Goal: Task Accomplishment & Management: Use online tool/utility

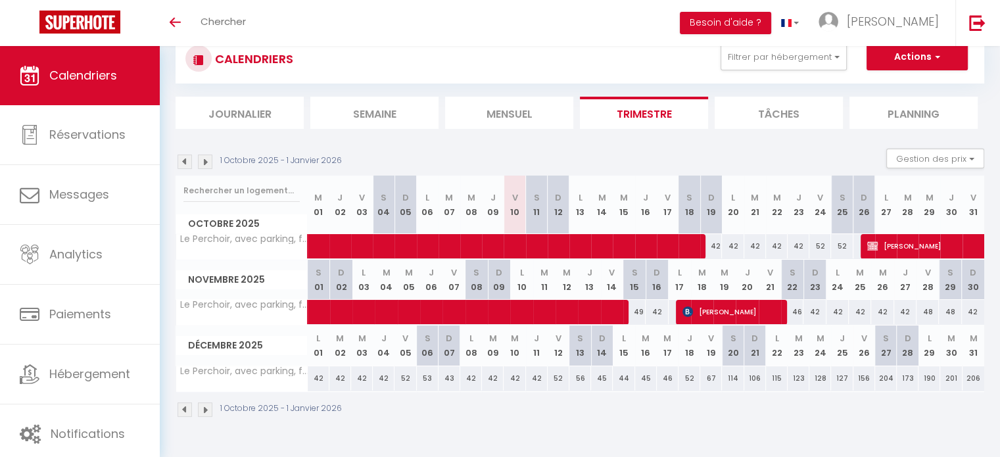
scroll to position [46, 0]
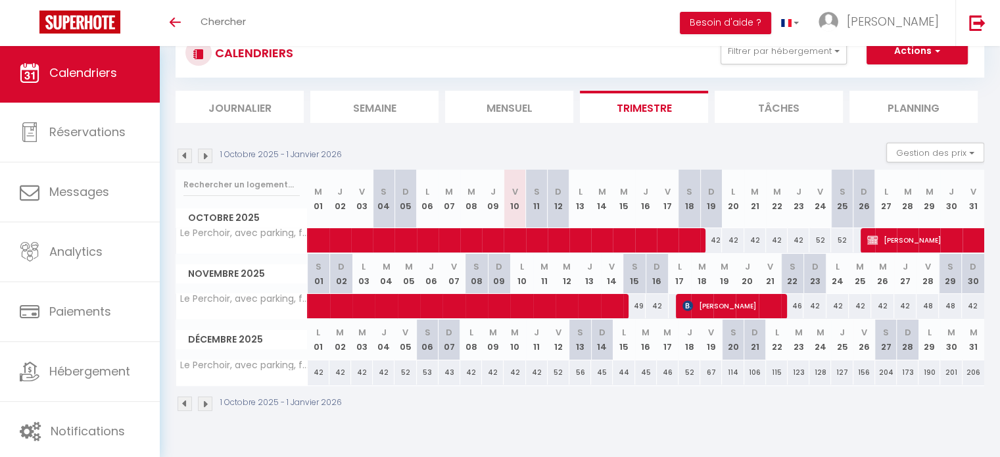
click at [187, 157] on img at bounding box center [185, 156] width 14 height 14
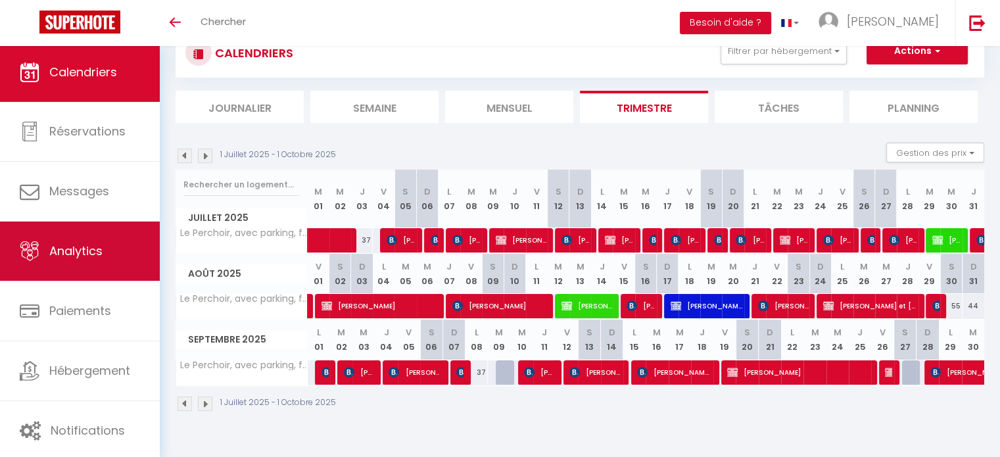
click at [90, 257] on span "Analytics" at bounding box center [75, 251] width 53 height 16
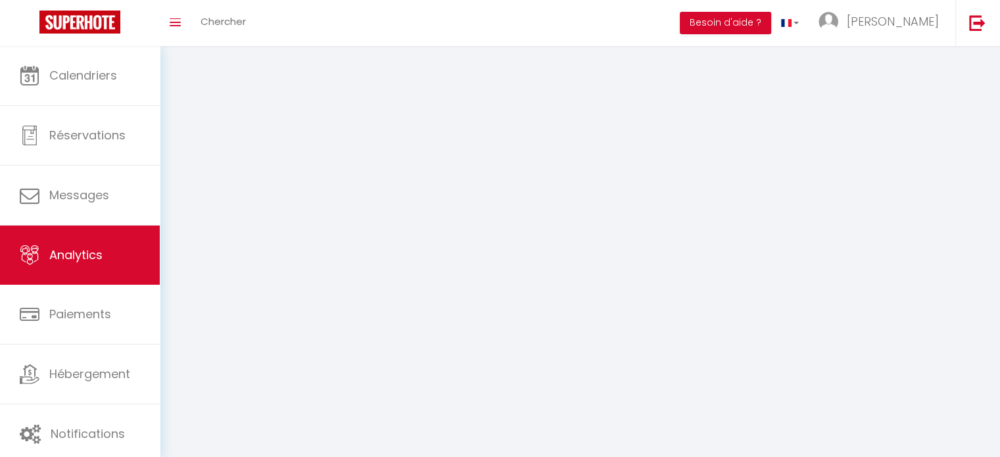
select select "2025"
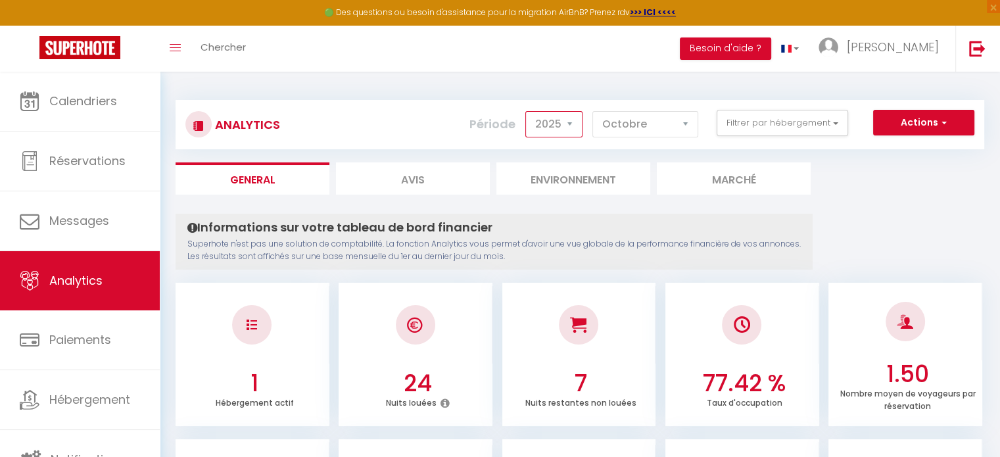
click at [577, 124] on select "2014 2015 2016 2017 2018 2019 2020 2021 2022 2023 2024 2025 2026 2027" at bounding box center [553, 124] width 57 height 26
click at [579, 121] on select "2014 2015 2016 2017 2018 2019 2020 2021 2022 2023 2024 2025 2026 2027" at bounding box center [553, 124] width 57 height 26
click at [675, 126] on select "[PERSON_NAME] Mars Avril Mai Juin Juillet Août Septembre Octobre Novembre Décem…" at bounding box center [645, 124] width 106 height 26
click at [675, 128] on select "[PERSON_NAME] Mars Avril Mai Juin Juillet Août Septembre Octobre Novembre Décem…" at bounding box center [645, 124] width 106 height 26
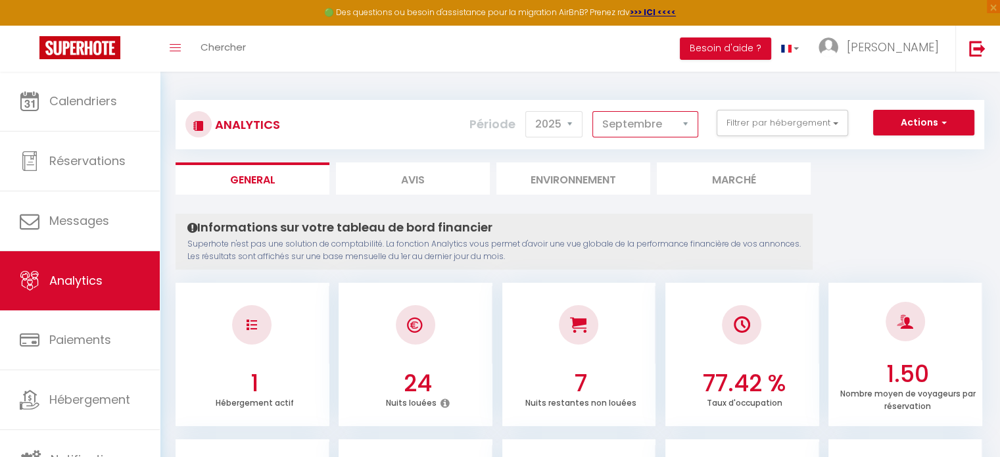
click at [593, 111] on select "[PERSON_NAME] Mars Avril Mai Juin Juillet Août Septembre Octobre Novembre Décem…" at bounding box center [645, 124] width 106 height 26
click at [681, 126] on select "[PERSON_NAME] Mars Avril Mai Juin Juillet Août Septembre Octobre Novembre Décem…" at bounding box center [645, 124] width 106 height 26
click at [593, 111] on select "[PERSON_NAME] Mars Avril Mai Juin Juillet Août Septembre Octobre Novembre Décem…" at bounding box center [645, 124] width 106 height 26
click at [647, 118] on select "[PERSON_NAME] Mars Avril Mai Juin Juillet Août Septembre Octobre Novembre Décem…" at bounding box center [645, 124] width 106 height 26
click at [593, 111] on select "[PERSON_NAME] Mars Avril Mai Juin Juillet Août Septembre Octobre Novembre Décem…" at bounding box center [645, 124] width 106 height 26
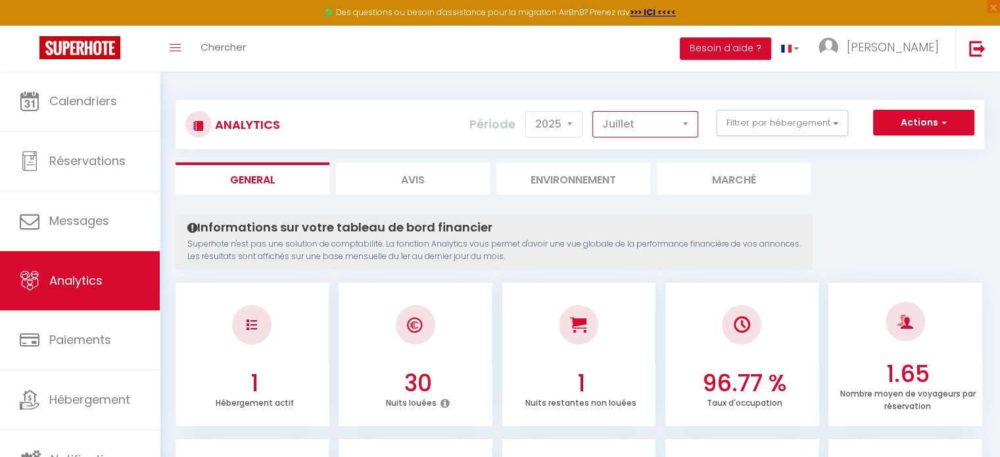
click at [621, 118] on select "[PERSON_NAME] Mars Avril Mai Juin Juillet Août Septembre Octobre Novembre Décem…" at bounding box center [645, 124] width 106 height 26
select select "6"
click at [593, 111] on select "[PERSON_NAME] Mars Avril Mai Juin Juillet Août Septembre Octobre Novembre Décem…" at bounding box center [645, 124] width 106 height 26
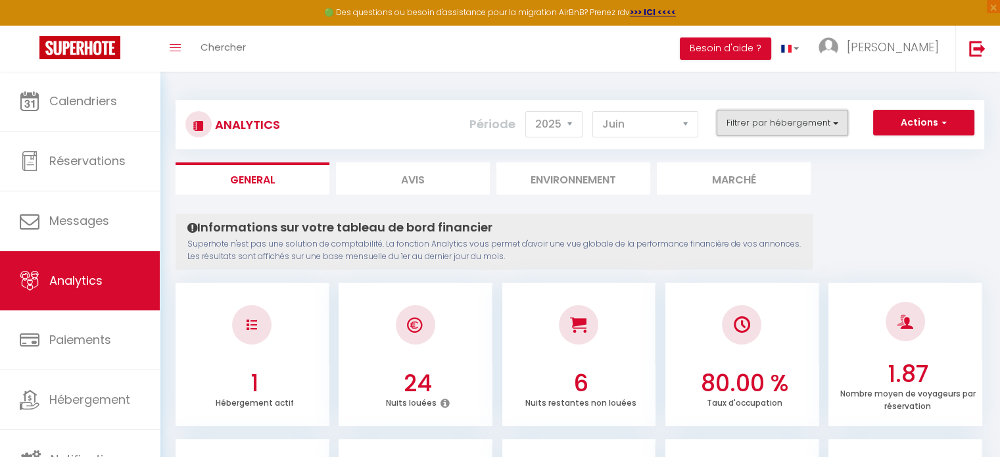
click at [786, 120] on button "Filtrer par hébergement" at bounding box center [783, 123] width 132 height 26
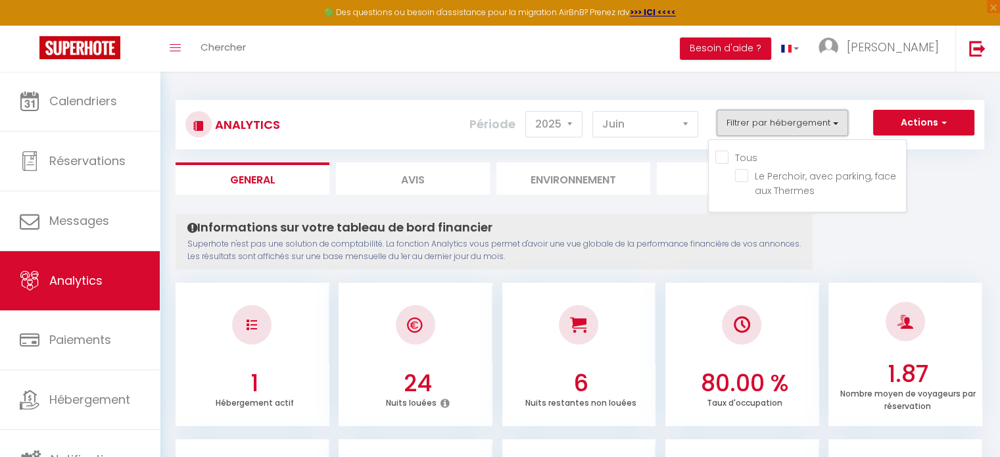
click at [786, 120] on button "Filtrer par hébergement" at bounding box center [783, 123] width 132 height 26
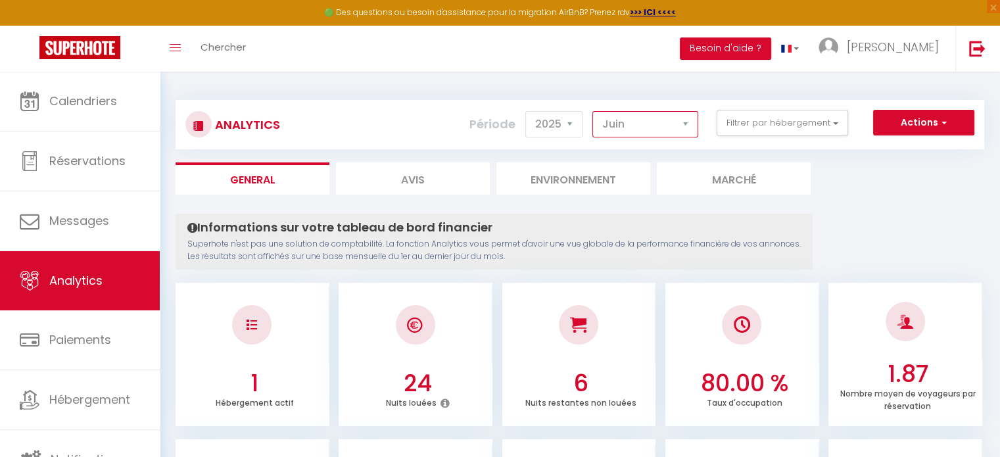
click at [646, 132] on select "[PERSON_NAME] Mars Avril Mai Juin Juillet Août Septembre Octobre Novembre Décem…" at bounding box center [645, 124] width 106 height 26
click at [912, 117] on button "Actions" at bounding box center [923, 123] width 101 height 26
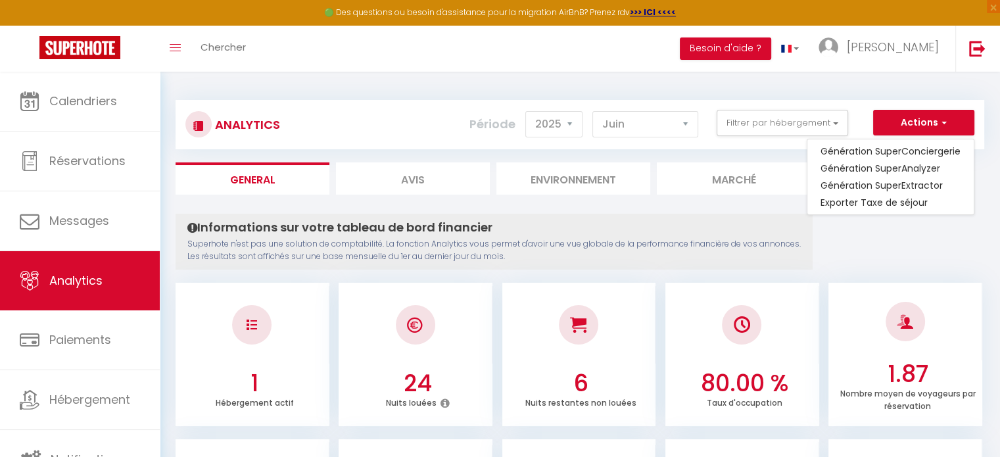
click at [429, 120] on div "Actions Génération SuperConciergerie Génération SuperAnalyzer Génération SuperE…" at bounding box center [647, 125] width 672 height 30
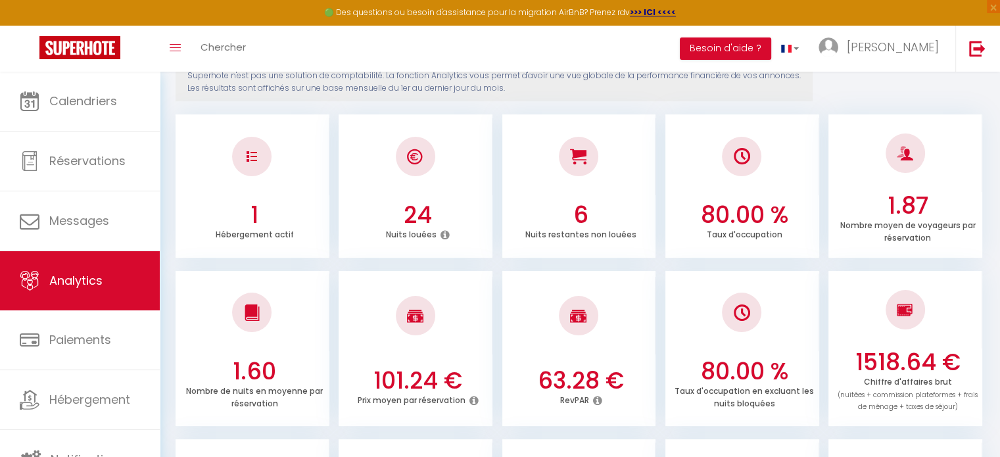
scroll to position [197, 0]
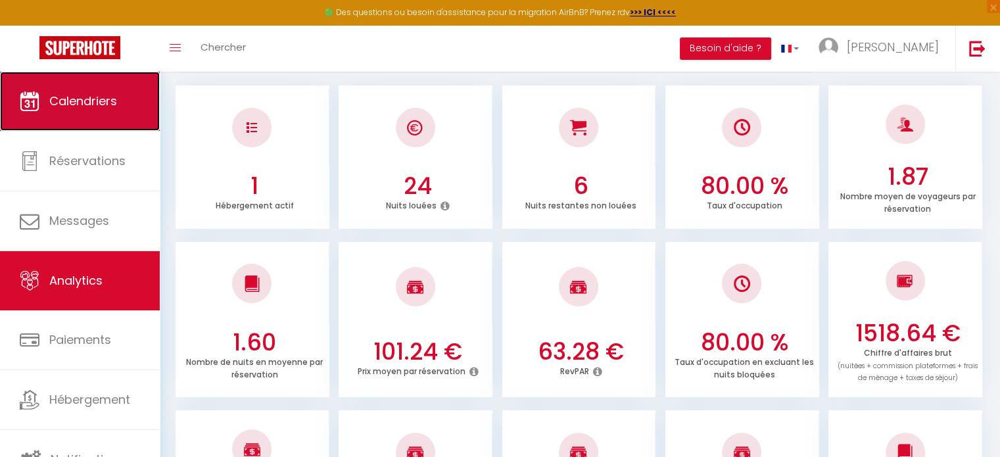
click at [72, 118] on link "Calendriers" at bounding box center [80, 101] width 160 height 59
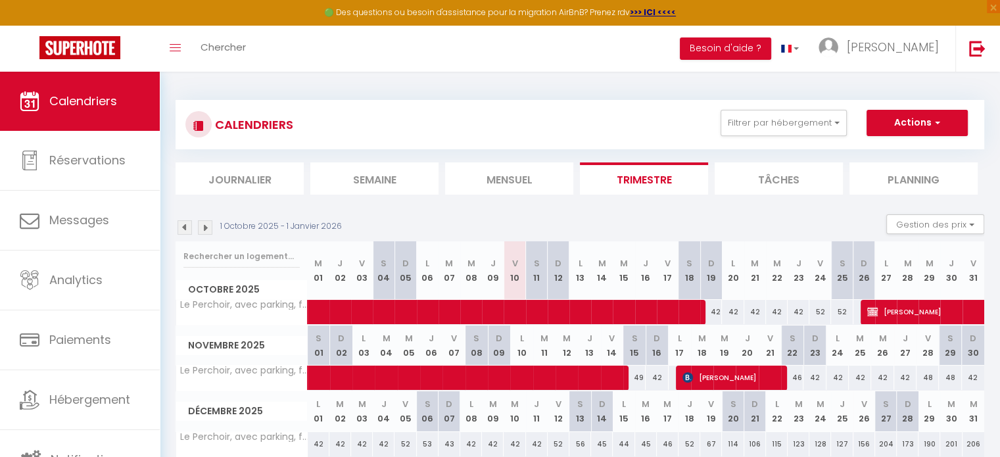
click at [183, 228] on img at bounding box center [185, 227] width 14 height 14
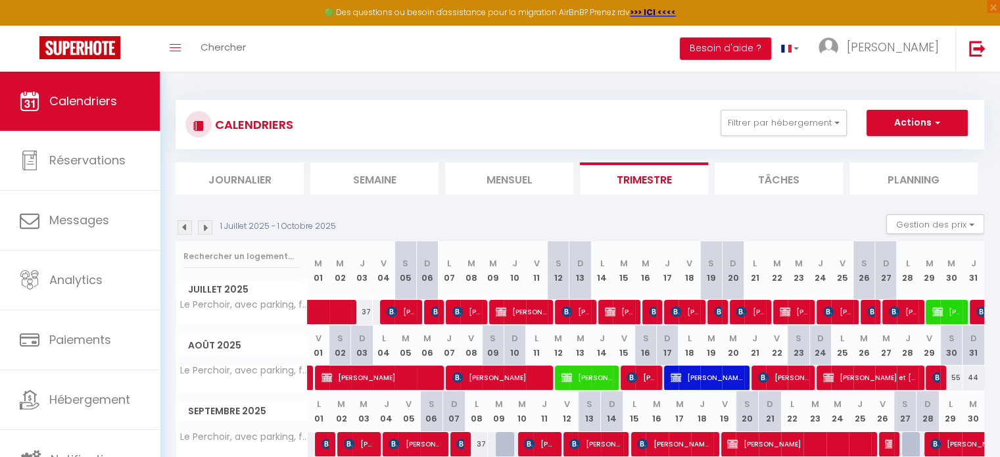
click at [183, 228] on img at bounding box center [185, 227] width 14 height 14
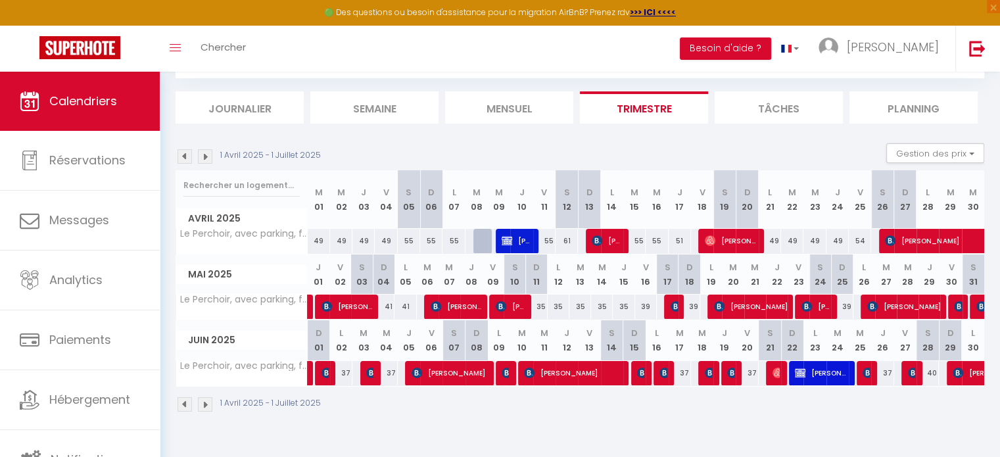
scroll to position [71, 0]
click at [203, 155] on img at bounding box center [205, 156] width 14 height 14
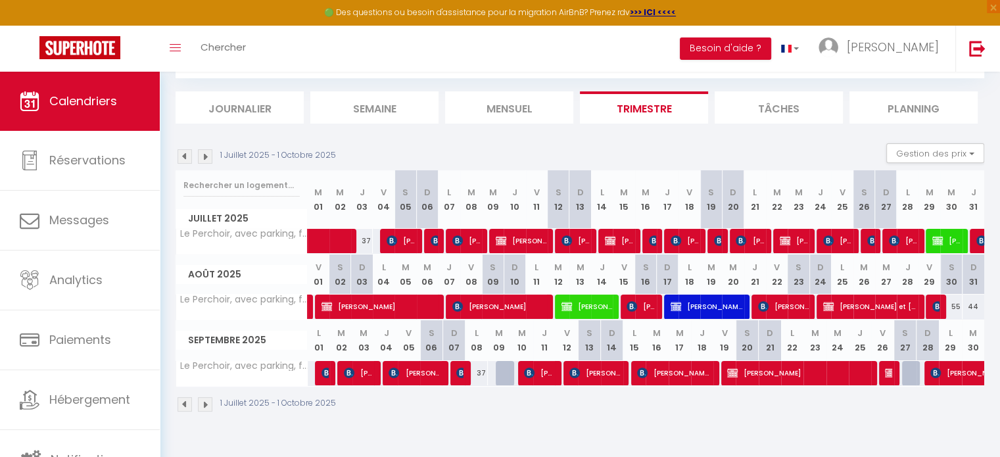
click at [181, 157] on img at bounding box center [185, 156] width 14 height 14
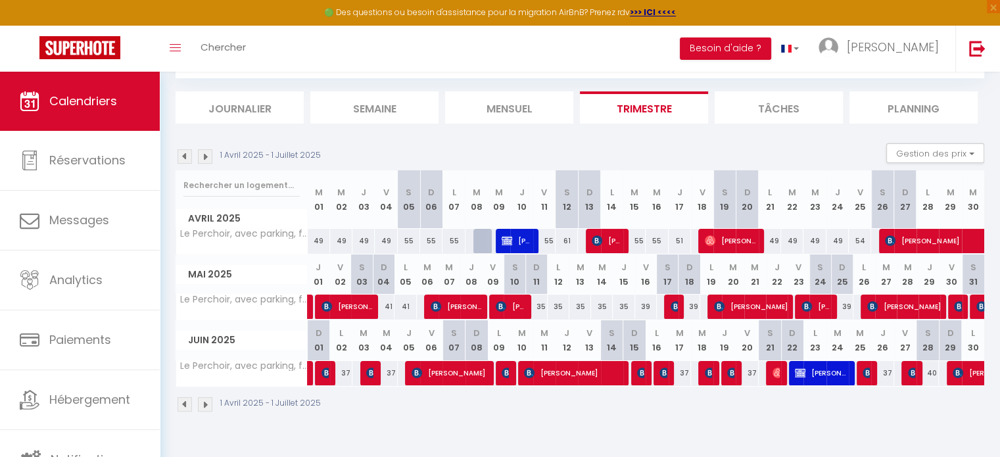
click at [202, 400] on img at bounding box center [205, 404] width 14 height 14
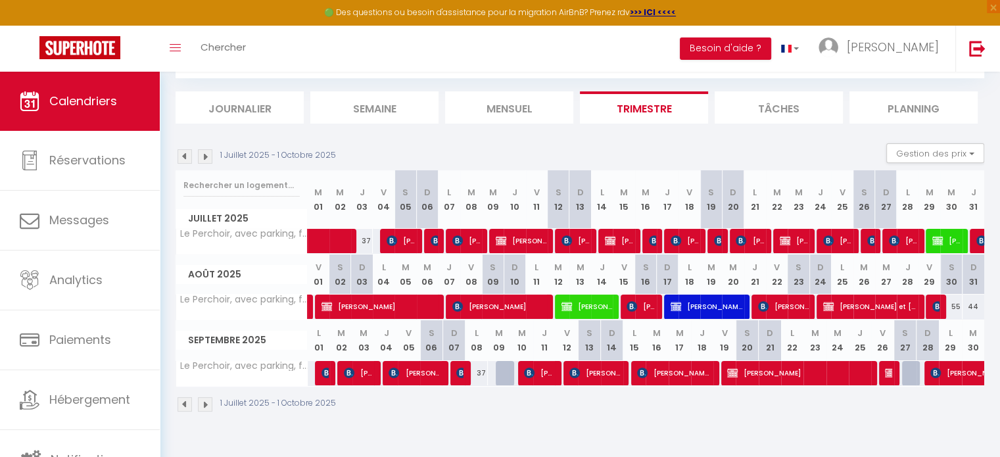
click at [202, 400] on img at bounding box center [205, 404] width 14 height 14
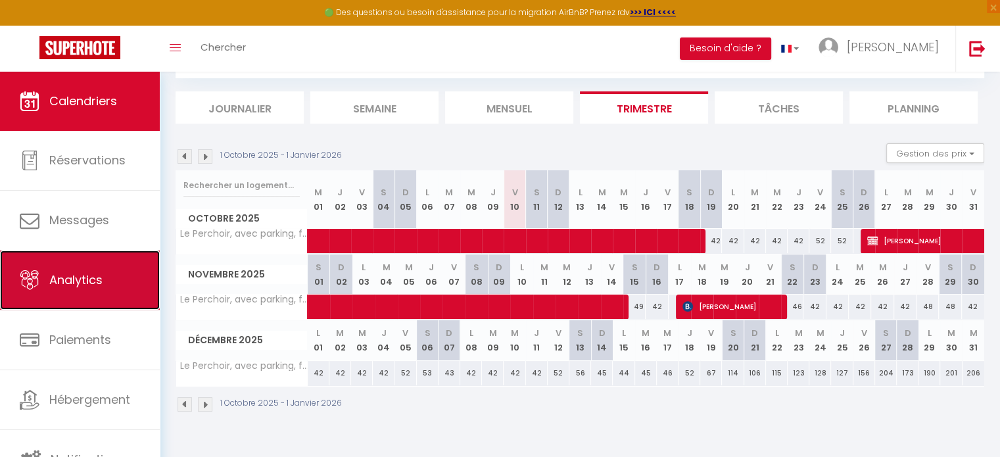
click at [79, 281] on span "Analytics" at bounding box center [75, 280] width 53 height 16
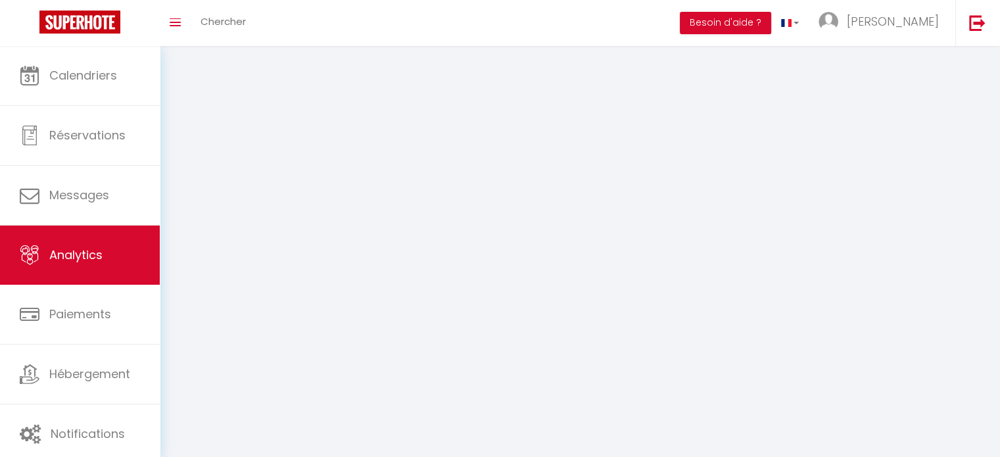
select select "2025"
select select "10"
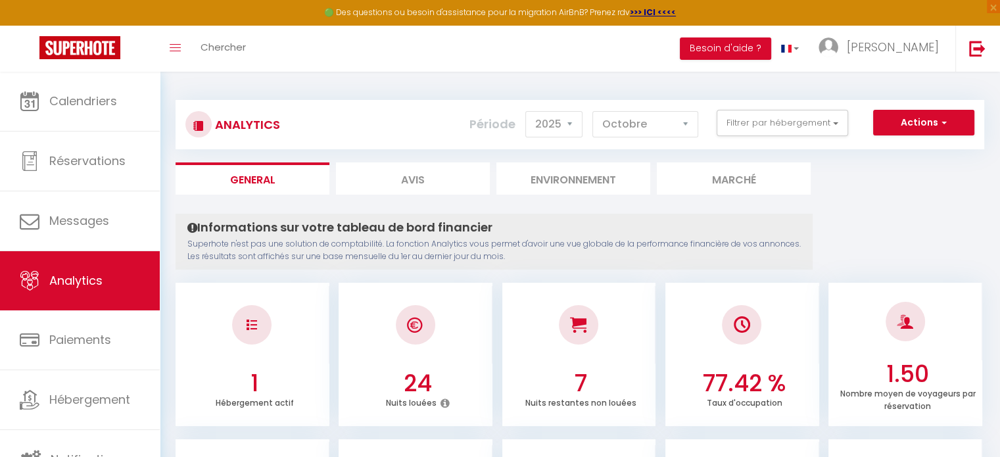
click at [437, 180] on li "Avis" at bounding box center [413, 178] width 154 height 32
select select "2025"
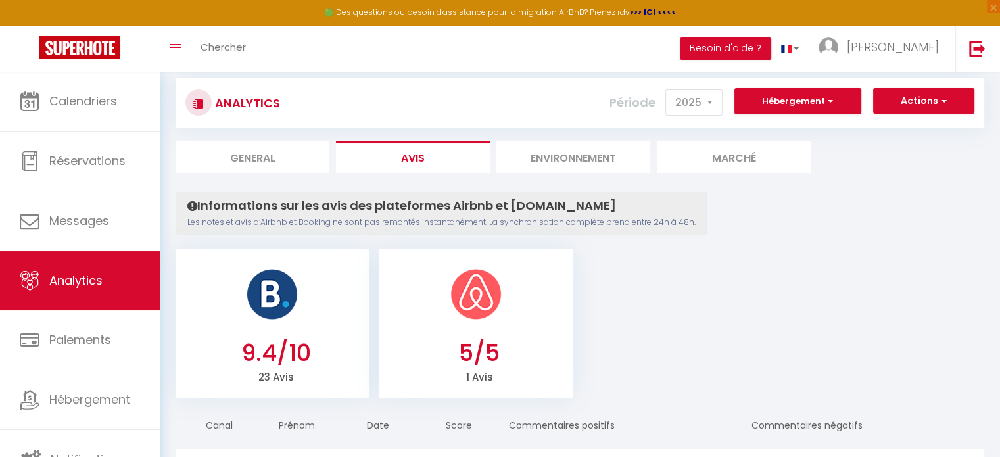
scroll to position [7, 0]
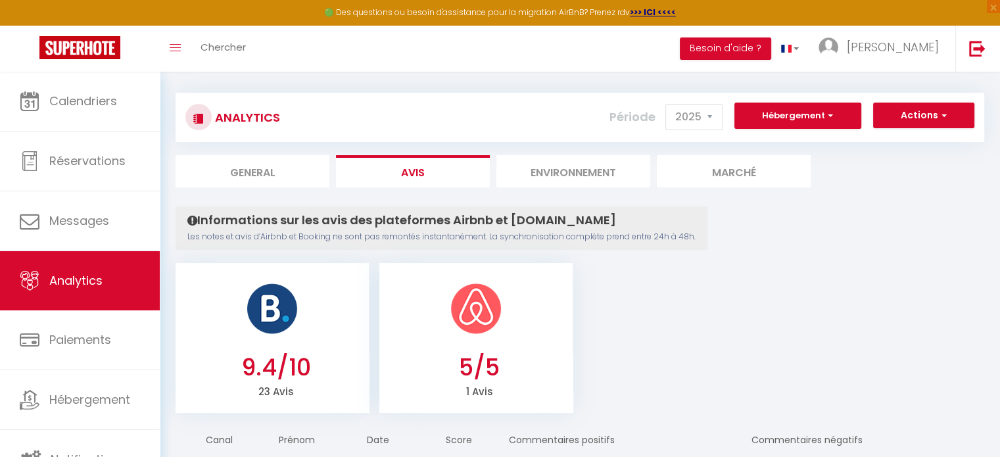
click at [591, 178] on li "Environnement" at bounding box center [573, 171] width 154 height 32
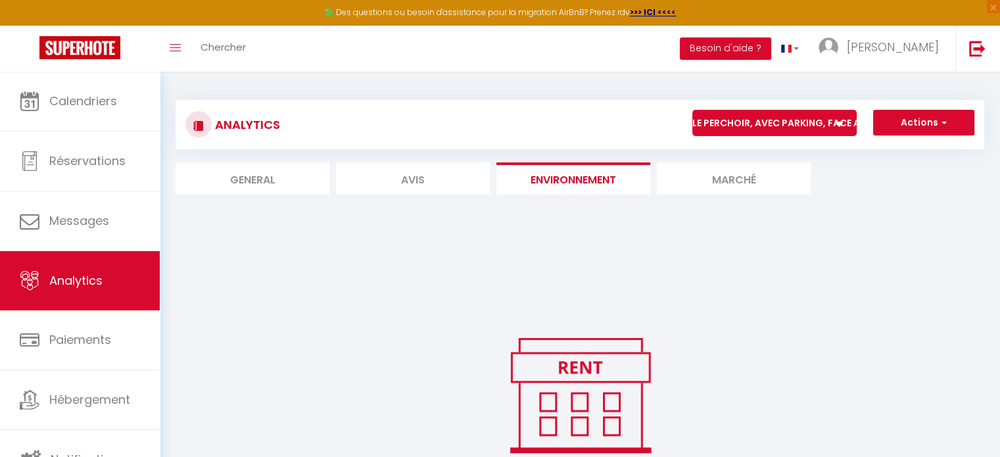
click at [740, 181] on li "Marché" at bounding box center [734, 178] width 154 height 32
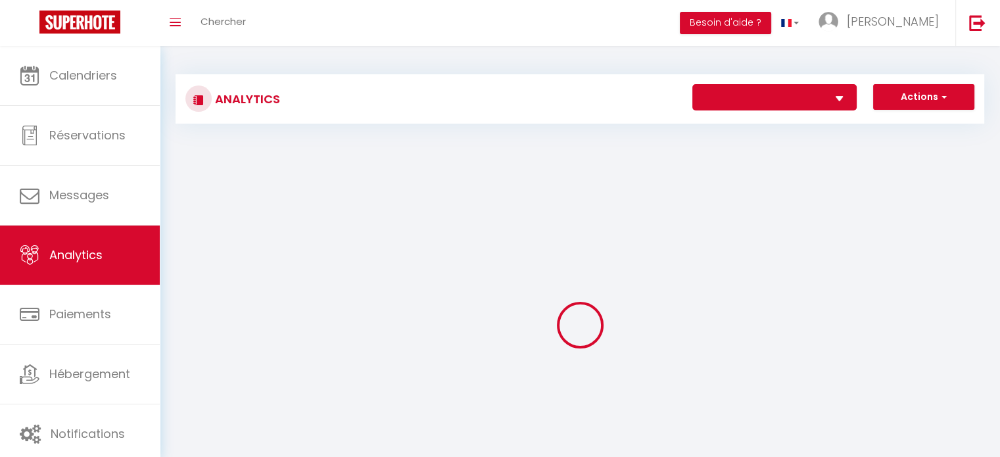
select select "62946"
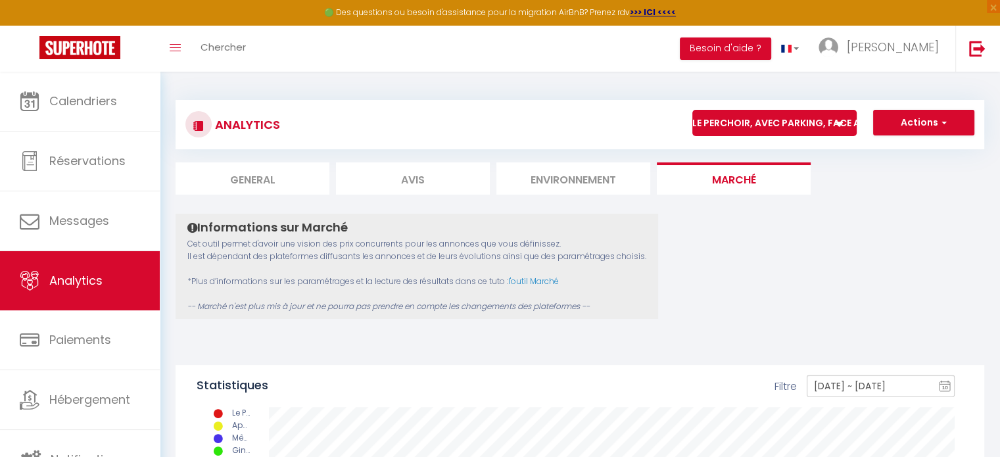
click at [280, 187] on li "General" at bounding box center [253, 178] width 154 height 32
select select "2025"
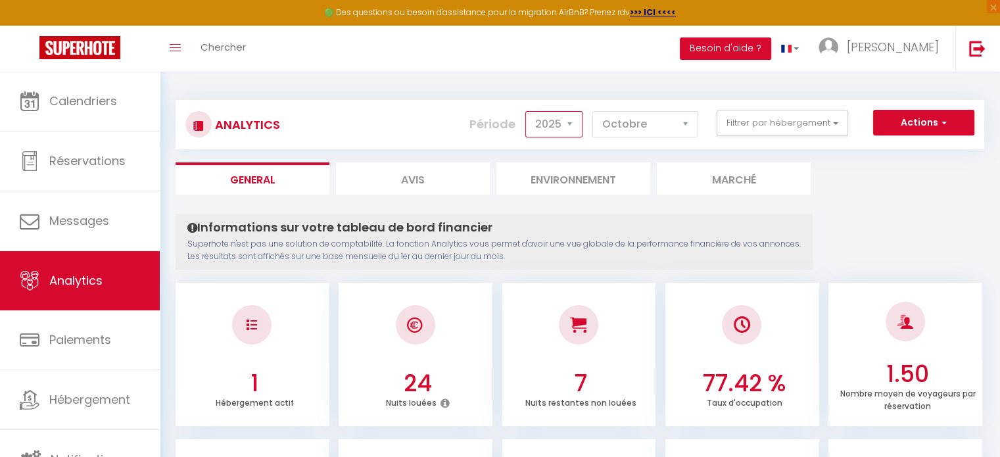
click at [555, 126] on select "2014 2015 2016 2017 2018 2019 2020 2021 2022 2023 2024 2025 2026 2027" at bounding box center [553, 124] width 57 height 26
click at [640, 139] on div "Actions Génération SuperConciergerie Génération SuperAnalyzer Génération SuperE…" at bounding box center [647, 125] width 672 height 30
click at [642, 131] on select "[PERSON_NAME] Mars Avril Mai Juin Juillet Août Septembre Octobre Novembre Décem…" at bounding box center [645, 124] width 106 height 26
select select "9"
click at [593, 111] on select "[PERSON_NAME] Mars Avril Mai Juin Juillet Août Septembre Octobre Novembre Décem…" at bounding box center [645, 124] width 106 height 26
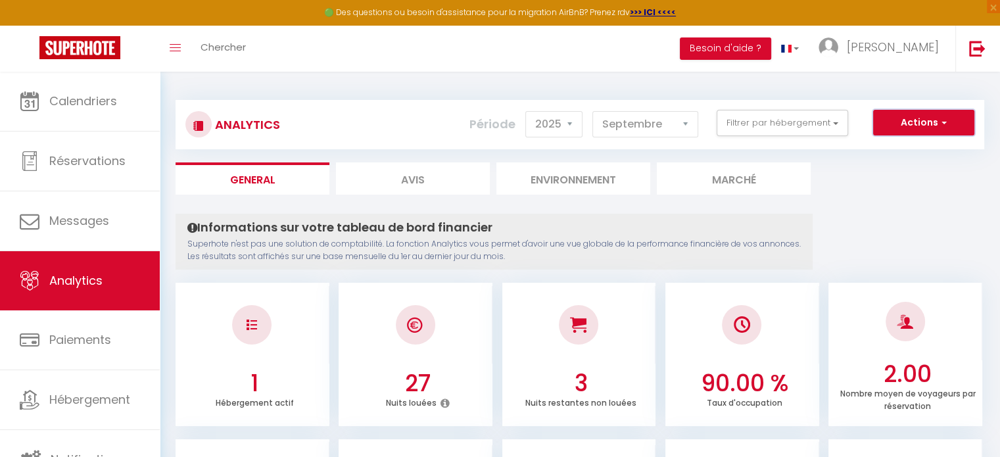
click at [934, 134] on button "Actions" at bounding box center [923, 123] width 101 height 26
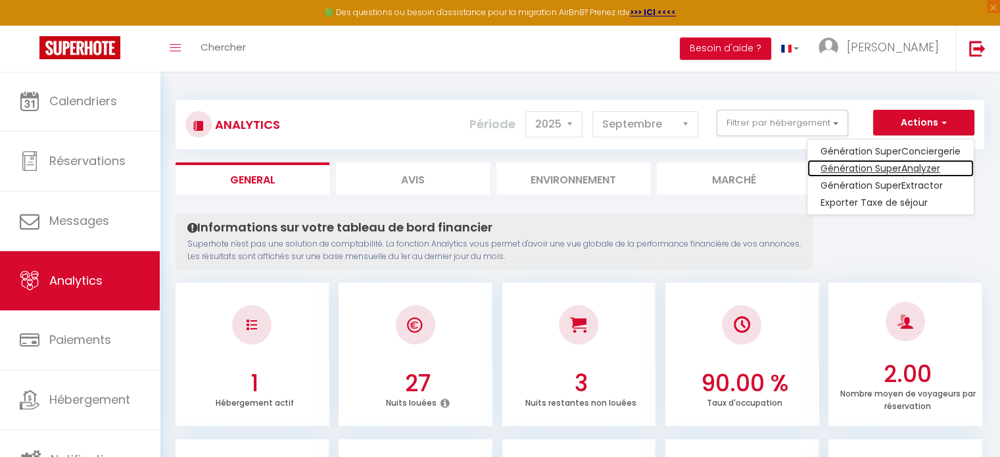
click at [945, 174] on link "Génération SuperAnalyzer" at bounding box center [890, 168] width 166 height 17
type input "[EMAIL_ADDRESS][DOMAIN_NAME]"
select select
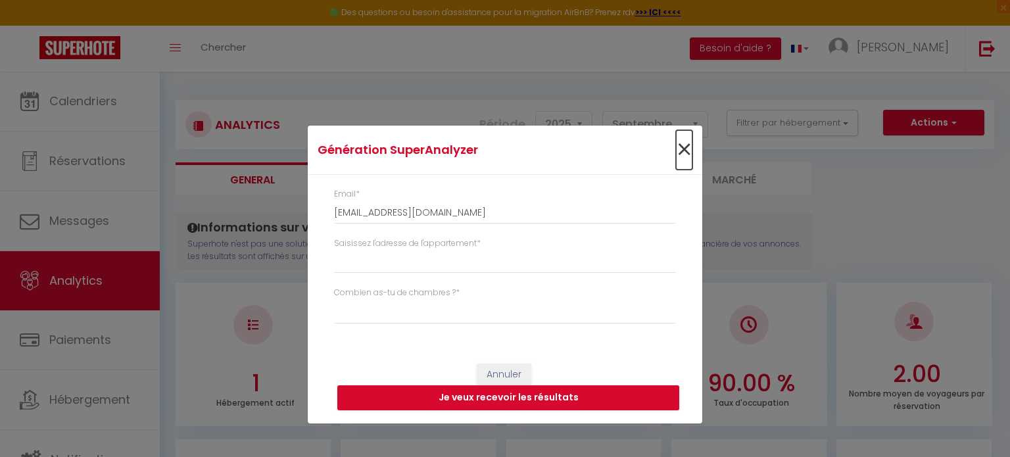
click at [681, 148] on span "×" at bounding box center [684, 149] width 16 height 39
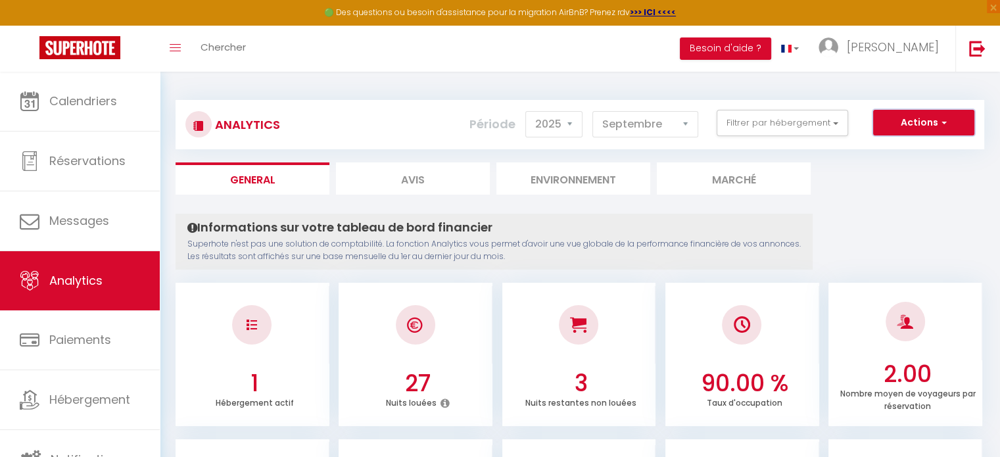
click at [947, 123] on button "Actions" at bounding box center [923, 123] width 101 height 26
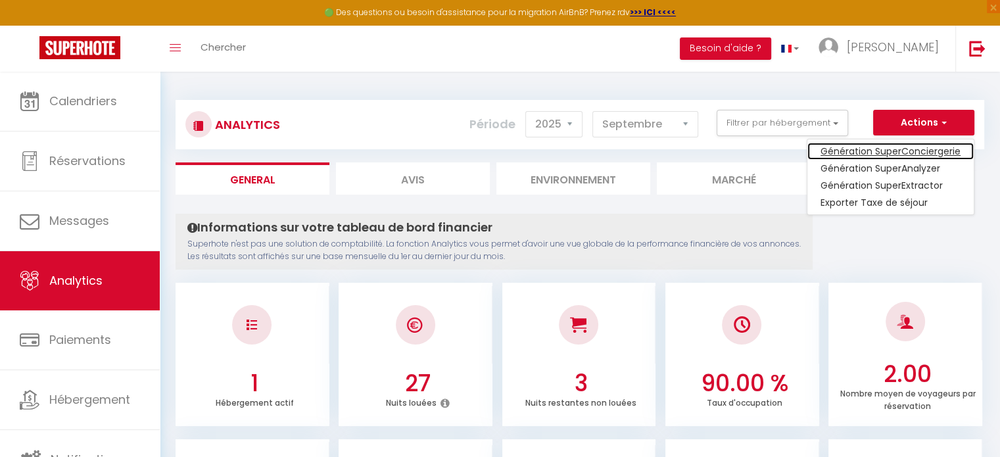
click at [944, 151] on link "Génération SuperConciergerie" at bounding box center [890, 151] width 166 height 17
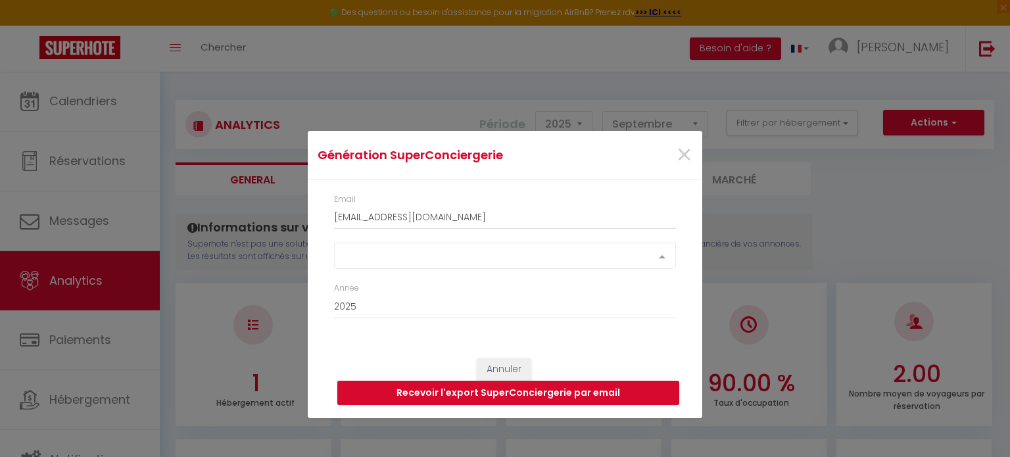
click at [416, 253] on div "Select option" at bounding box center [505, 256] width 342 height 26
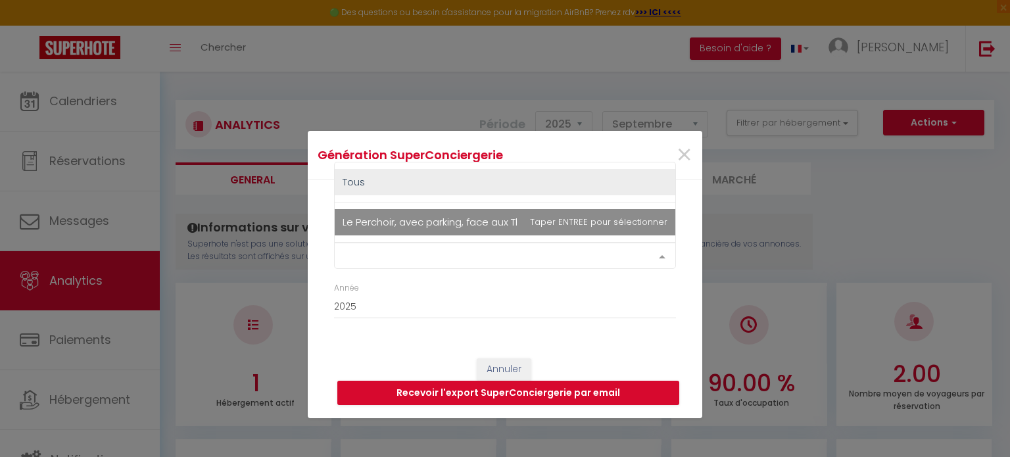
click at [435, 223] on span "Le Perchoir, avec parking, face aux Thermes" at bounding box center [448, 222] width 210 height 14
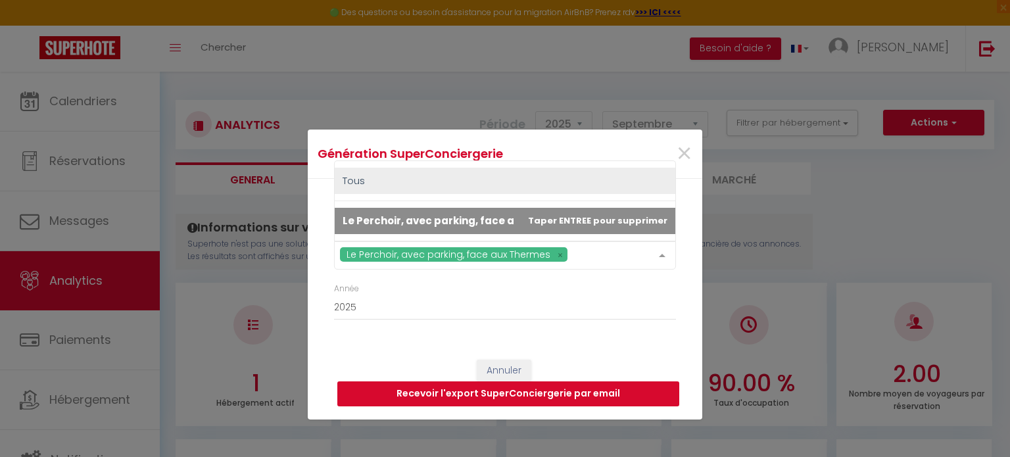
click at [552, 394] on button "Recevoir l'export SuperConciergerie par email" at bounding box center [508, 393] width 342 height 25
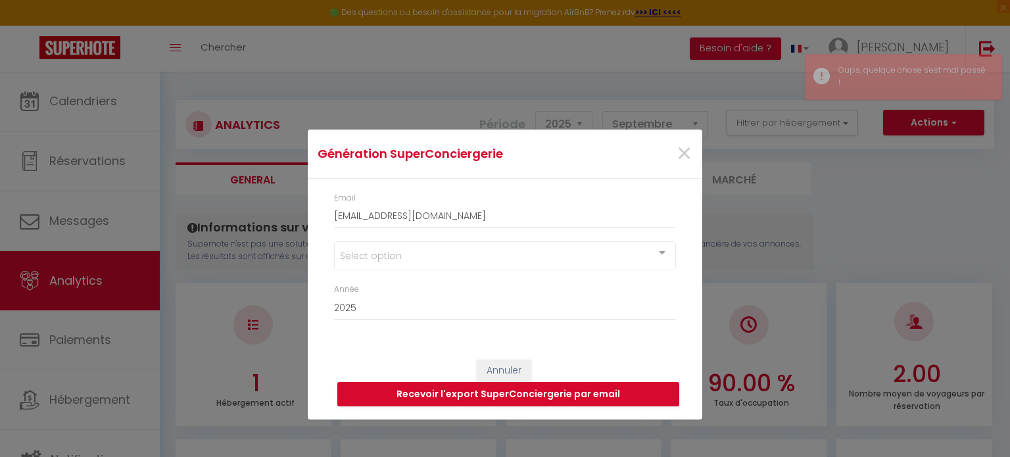
click at [634, 253] on div "Select option" at bounding box center [505, 255] width 342 height 29
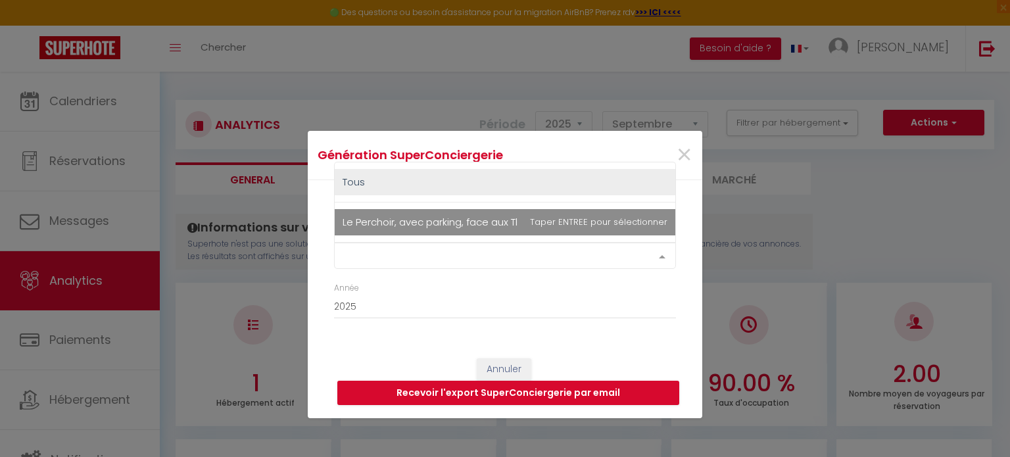
click at [615, 228] on span "Le Perchoir, avec parking, face aux Thermes" at bounding box center [505, 222] width 341 height 26
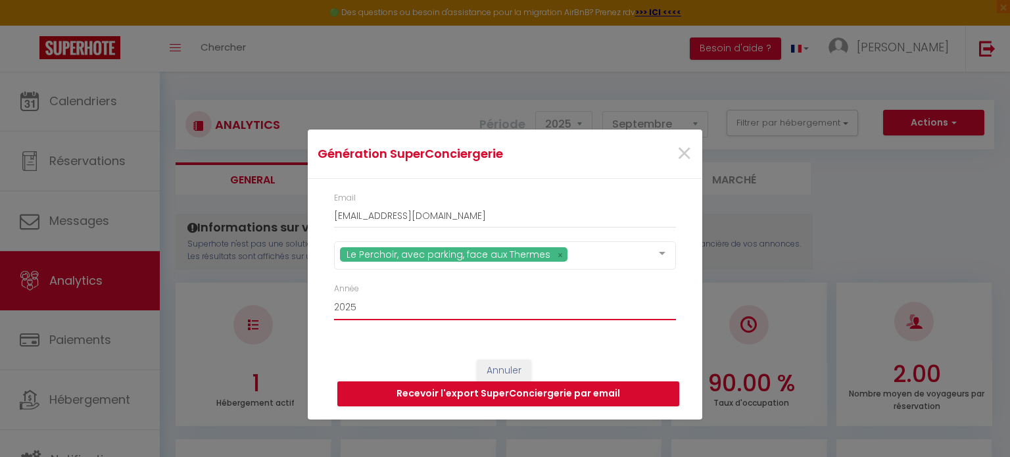
click at [434, 301] on select "2015 2016 2017 2018 2019 2020 2021 2022 2023 2024 2025 2026 2027 2028" at bounding box center [505, 307] width 342 height 25
click at [334, 295] on select "2015 2016 2017 2018 2019 2020 2021 2022 2023 2024 2025 2026 2027 2028" at bounding box center [505, 307] width 342 height 25
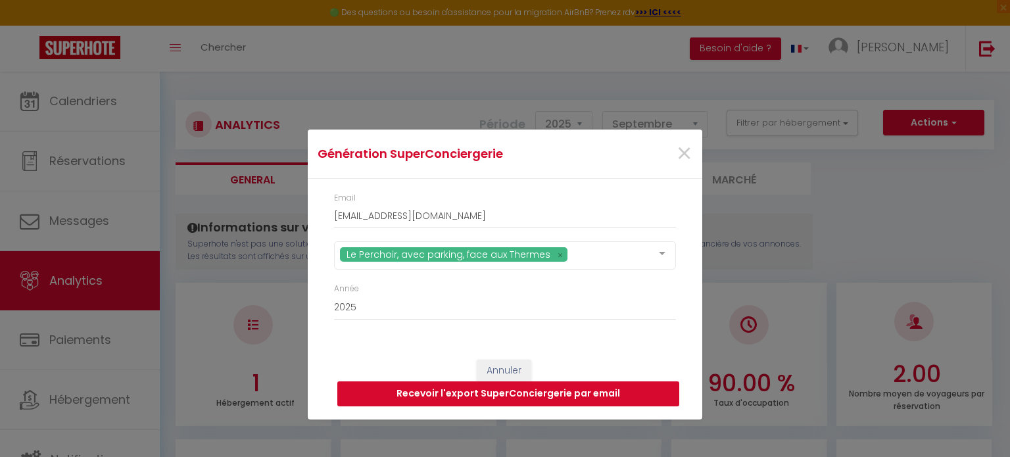
click at [579, 398] on button "Recevoir l'export SuperConciergerie par email" at bounding box center [508, 393] width 342 height 25
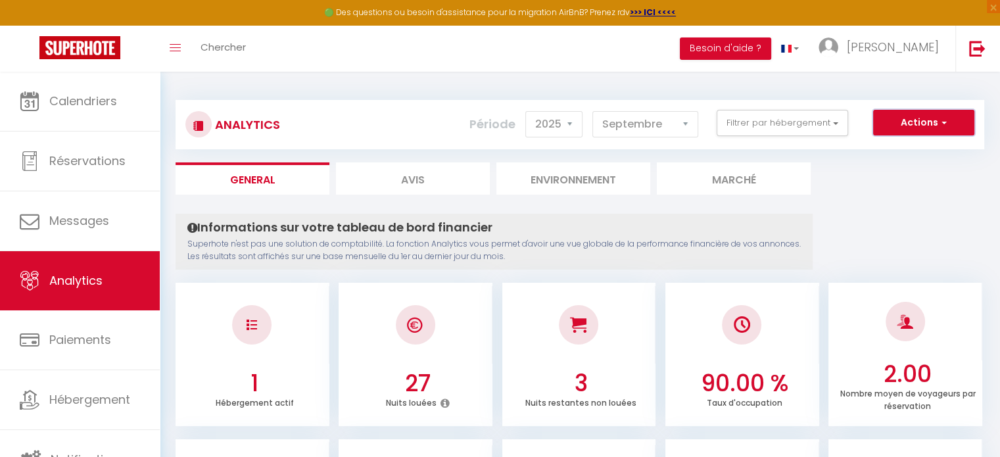
click at [936, 120] on button "Actions" at bounding box center [923, 123] width 101 height 26
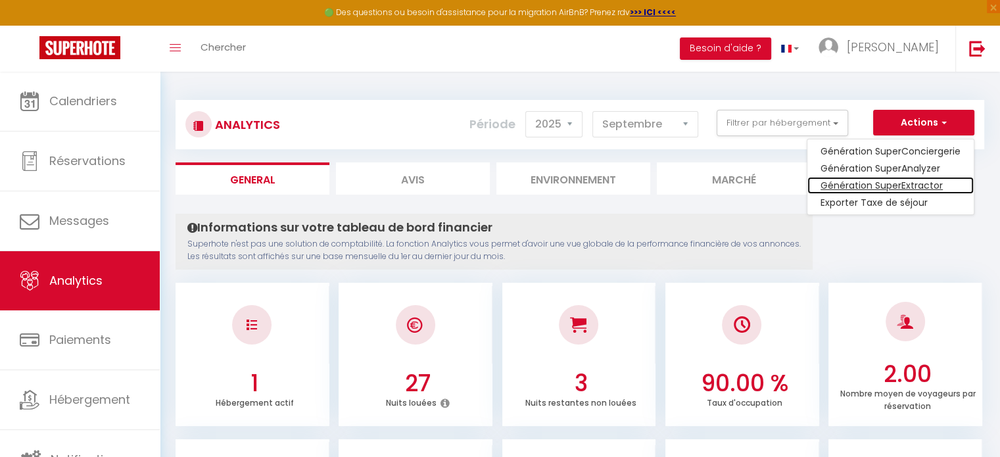
click at [930, 184] on link "Génération SuperExtractor" at bounding box center [890, 185] width 166 height 17
type input "[EMAIL_ADDRESS][DOMAIN_NAME]"
select select
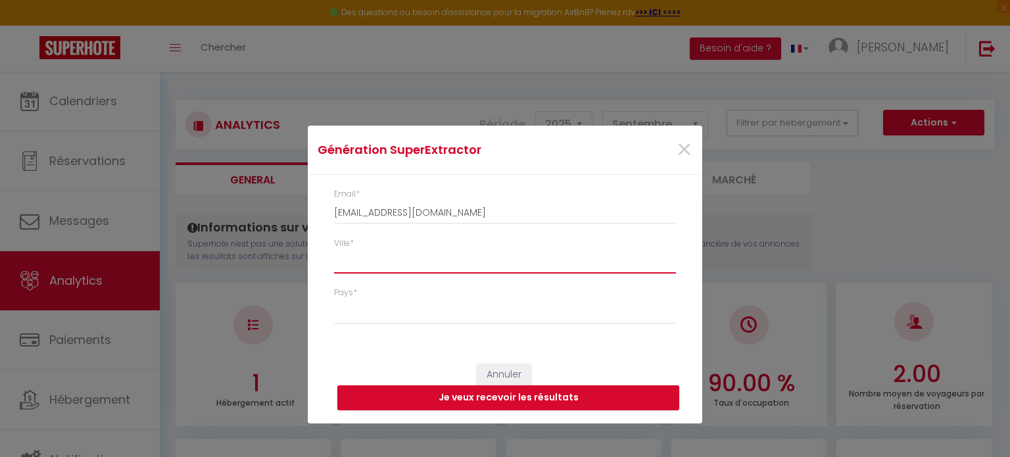
click at [370, 253] on input "Ville *" at bounding box center [505, 262] width 342 height 24
click at [684, 148] on span "×" at bounding box center [684, 149] width 16 height 39
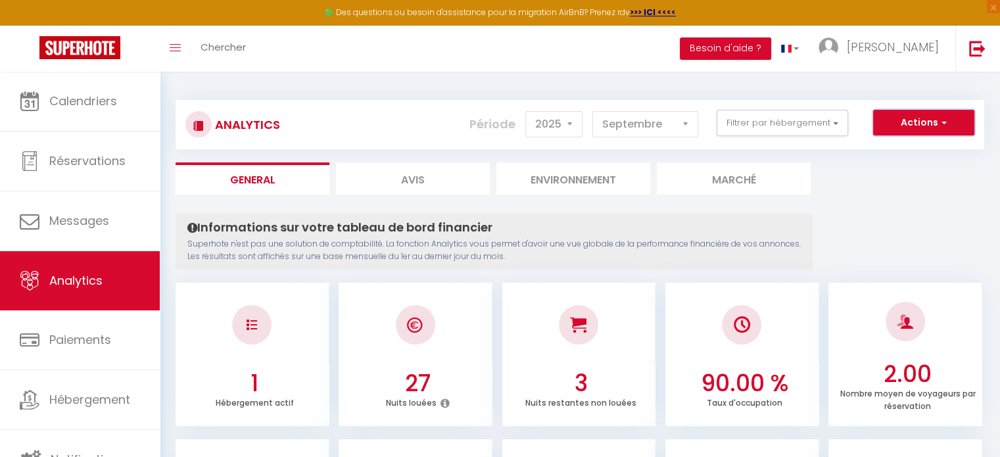
click at [959, 120] on button "Actions" at bounding box center [923, 123] width 101 height 26
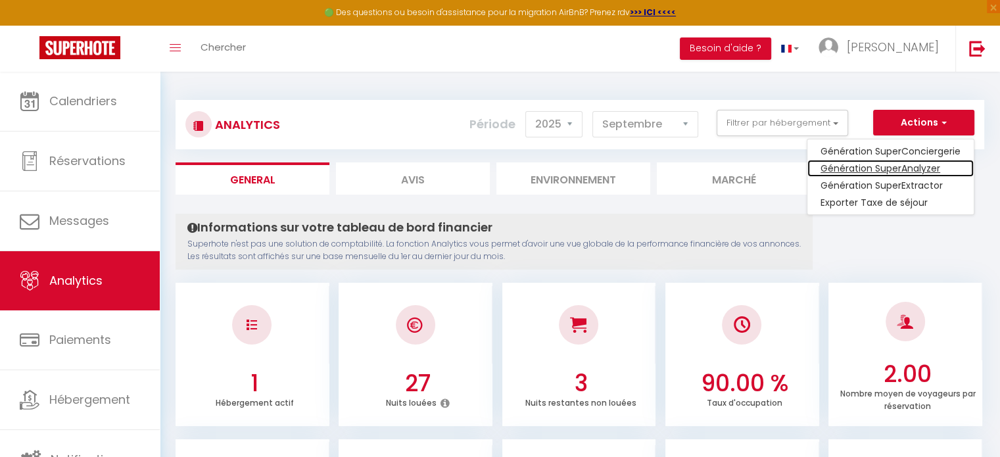
click at [927, 168] on link "Génération SuperAnalyzer" at bounding box center [890, 168] width 166 height 17
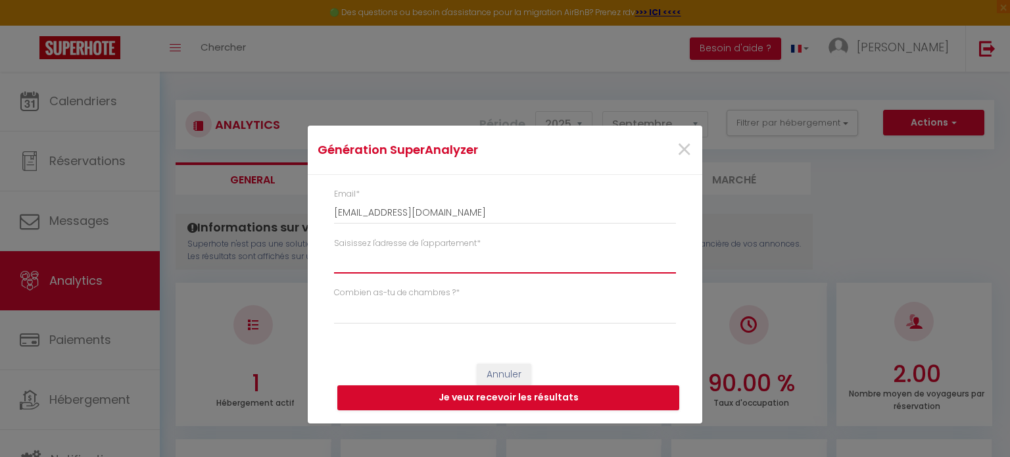
click at [425, 264] on input "Saisissez l'adresse de l'appartement *" at bounding box center [505, 262] width 342 height 24
click at [684, 148] on span "×" at bounding box center [684, 149] width 16 height 39
